Goal: Task Accomplishment & Management: Manage account settings

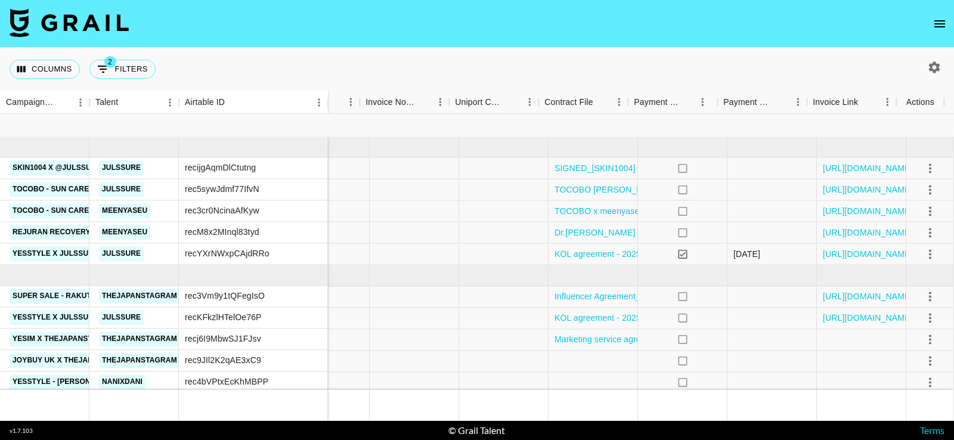
scroll to position [144, 1348]
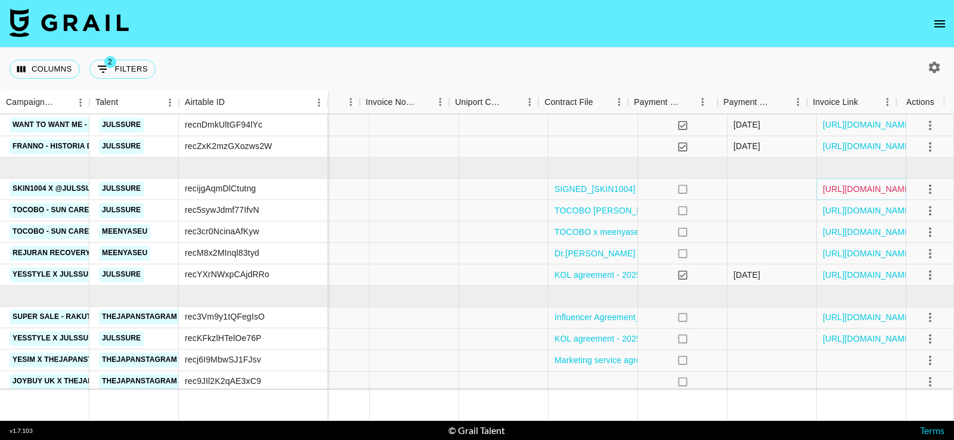
click at [875, 185] on link "https://in.xero.com/QovBiBT8DpgTDkhmhUfRP3lcX33TVULFO8RDBOf5" at bounding box center [868, 189] width 90 height 12
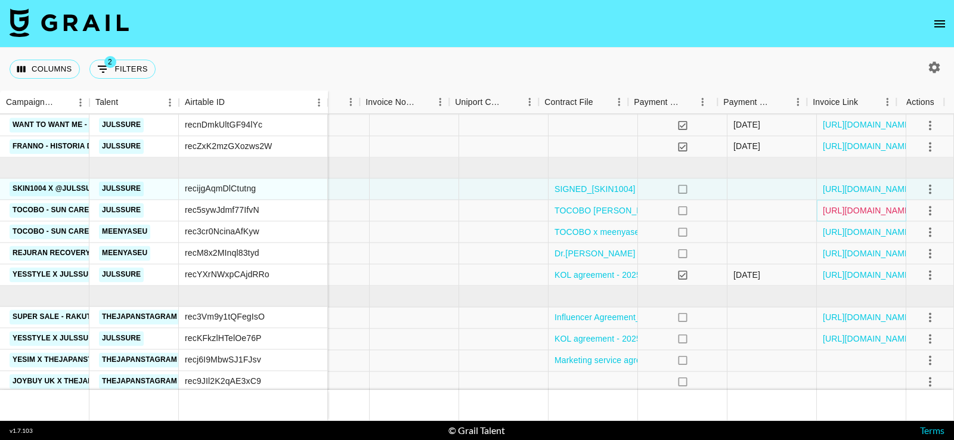
click at [869, 210] on link "https://in.xero.com/XjxP28tuD5on31UlsNTe6M1qPYfqfBp6HWXuWmrz" at bounding box center [868, 211] width 90 height 12
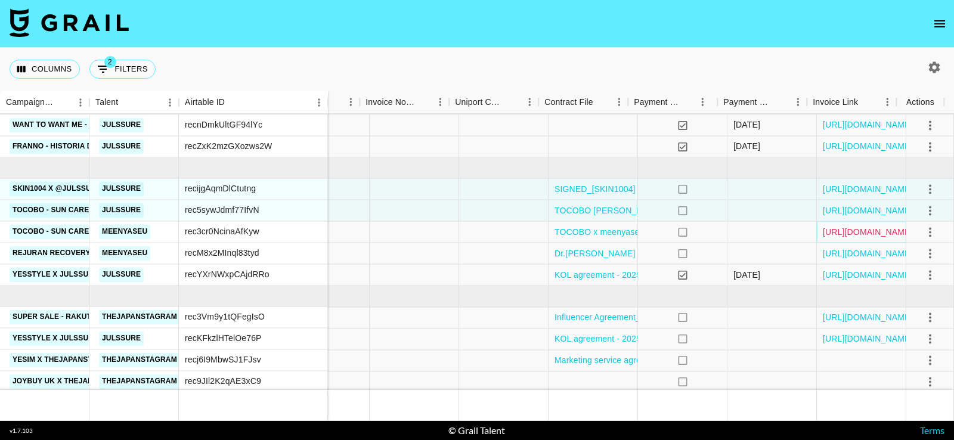
click at [861, 234] on link "https://in.xero.com/i8vhDtT2IHuDN8mXh9n0NCTsA0BjwbI6HtGsQHQD" at bounding box center [868, 232] width 90 height 12
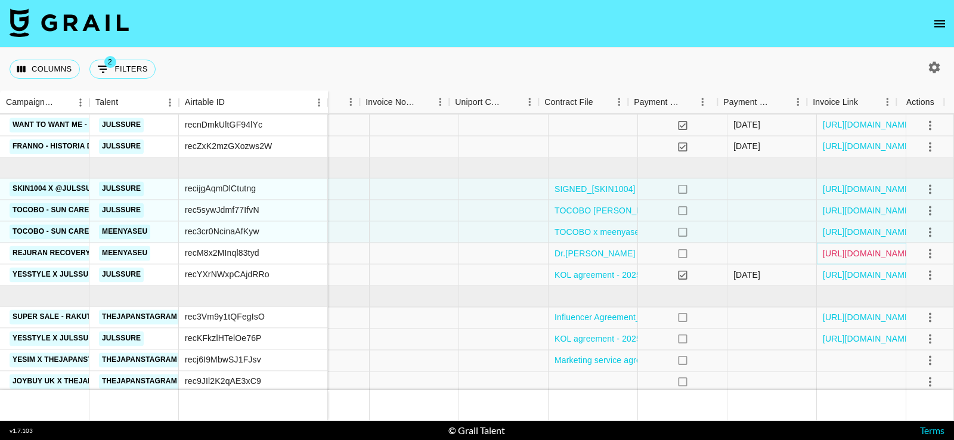
click at [853, 251] on link "https://in.xero.com/mp8v1f79iwFWbvU1AA8UVn6hhprA1zbfTuXV1U1H" at bounding box center [868, 253] width 90 height 12
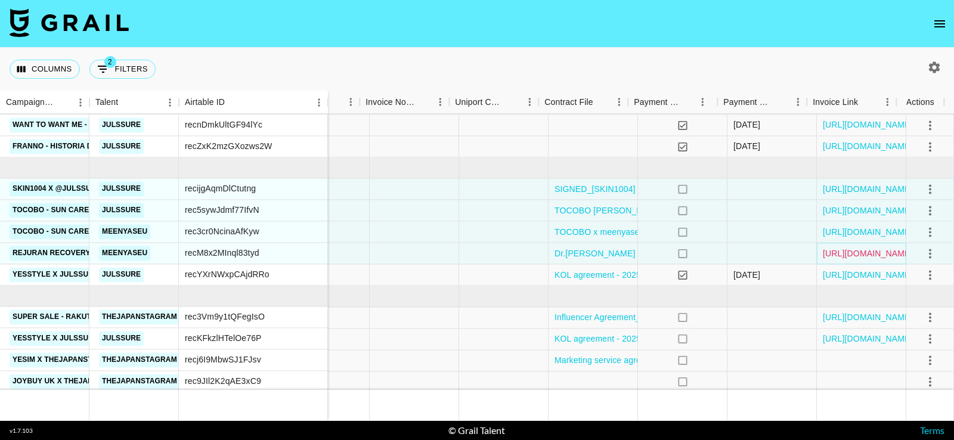
scroll to position [238, 1348]
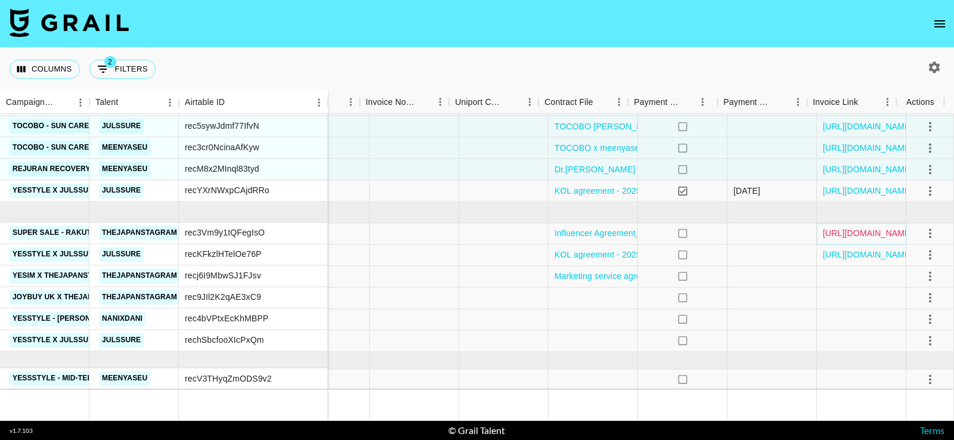
click at [847, 228] on link "https://in.xero.com/h6aofBWDeECLYdDqudc9gnaZMOBHBT0J4wqJPibn" at bounding box center [868, 234] width 90 height 12
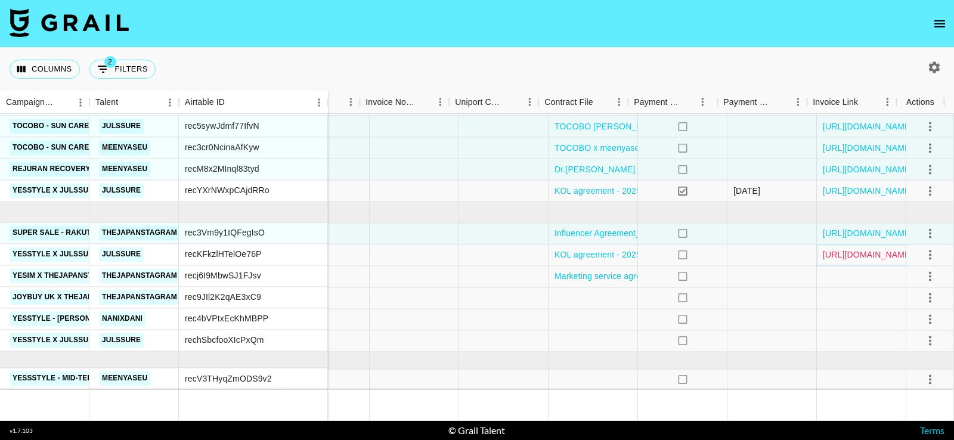
click at [843, 249] on link "https://in.xero.com/ezx9kdJ9UUi3gOhtcqnibsxiPgoDobH6XcM5Cwpg" at bounding box center [868, 255] width 90 height 12
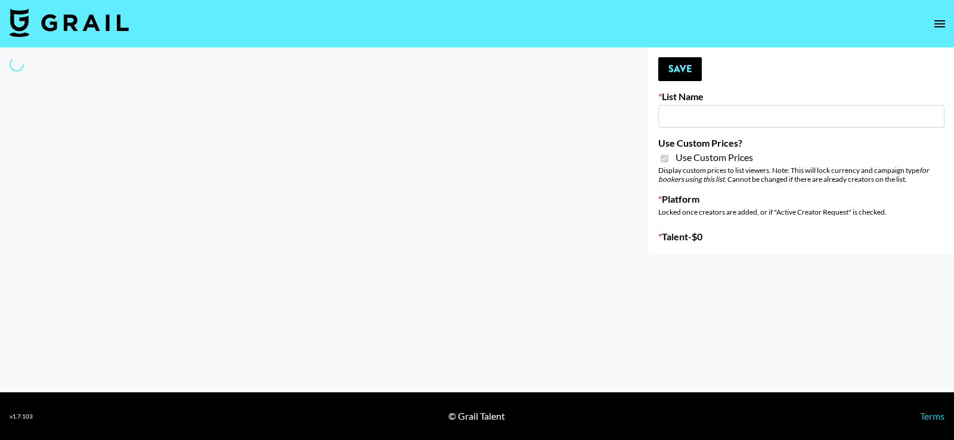
type input "E-Com IG"
checkbox input "true"
select select "Brand"
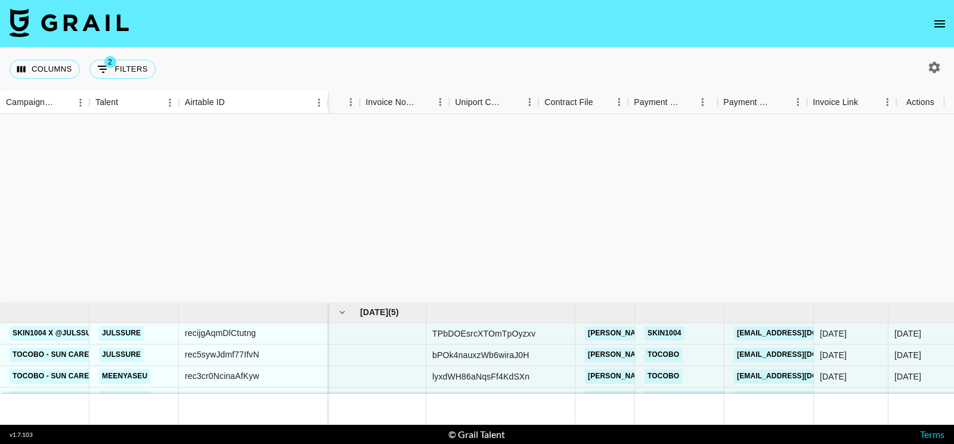
scroll to position [234, 1348]
